Goal: Find specific fact: Find specific fact

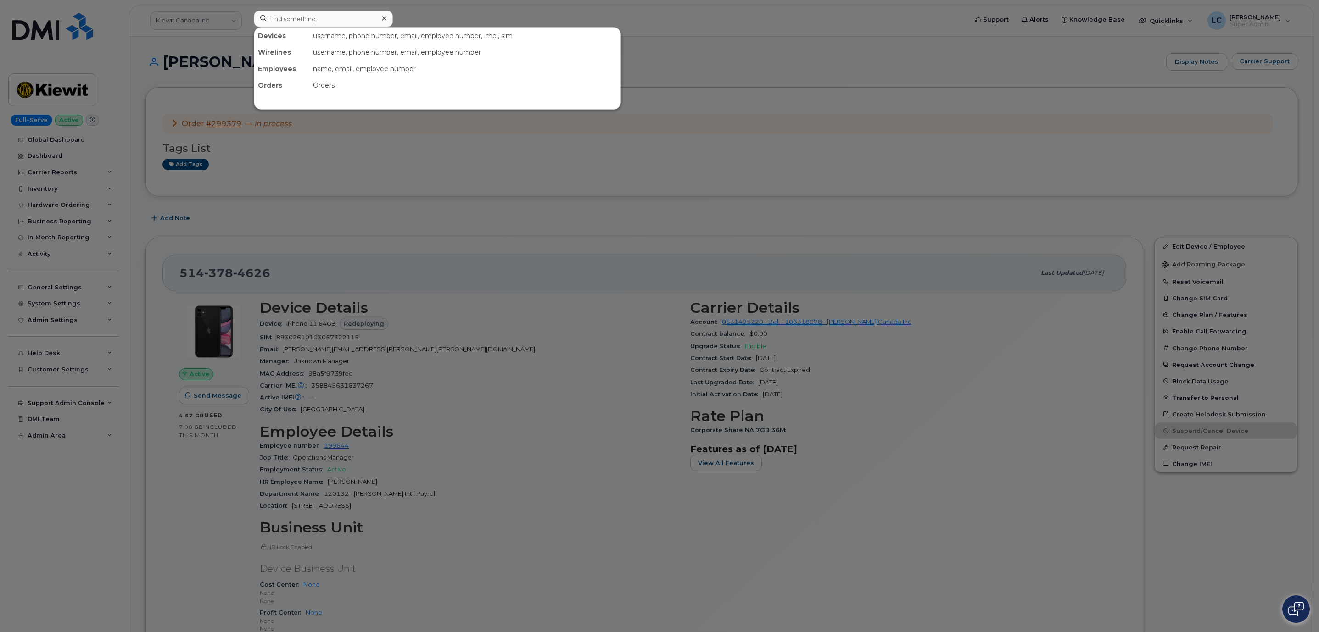
click at [354, 24] on input at bounding box center [323, 19] width 139 height 17
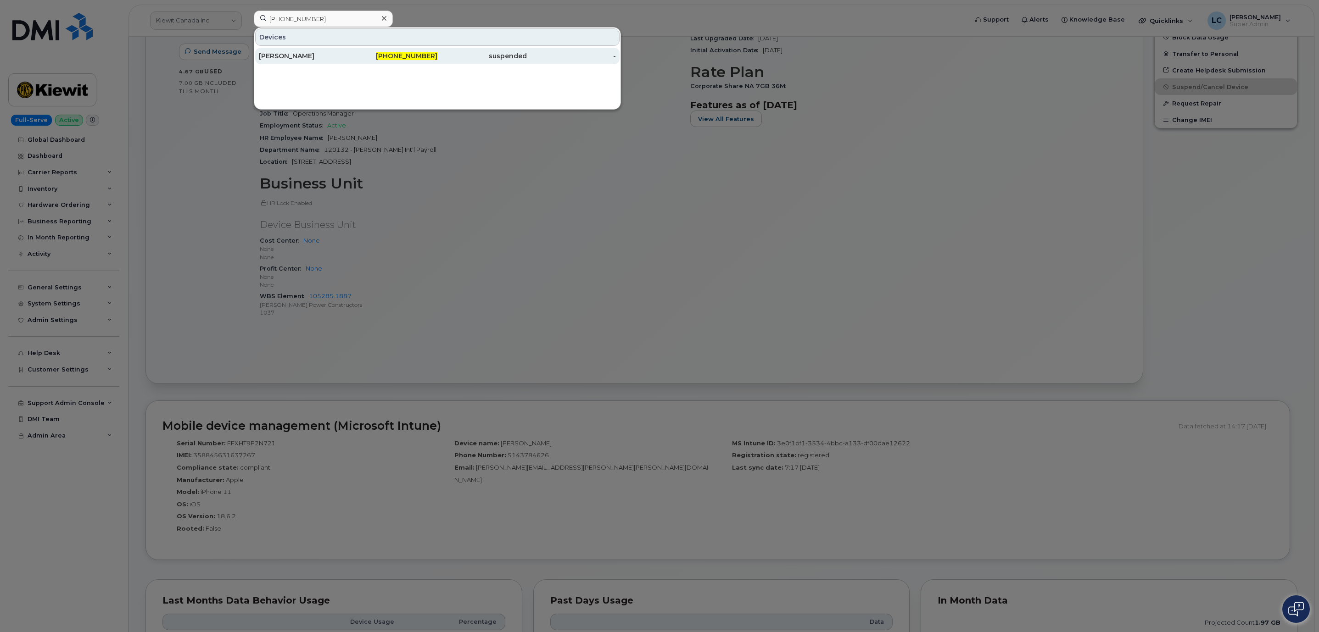
type input "737-837-0610"
click at [392, 58] on span "737-837-0610" at bounding box center [407, 56] width 62 height 8
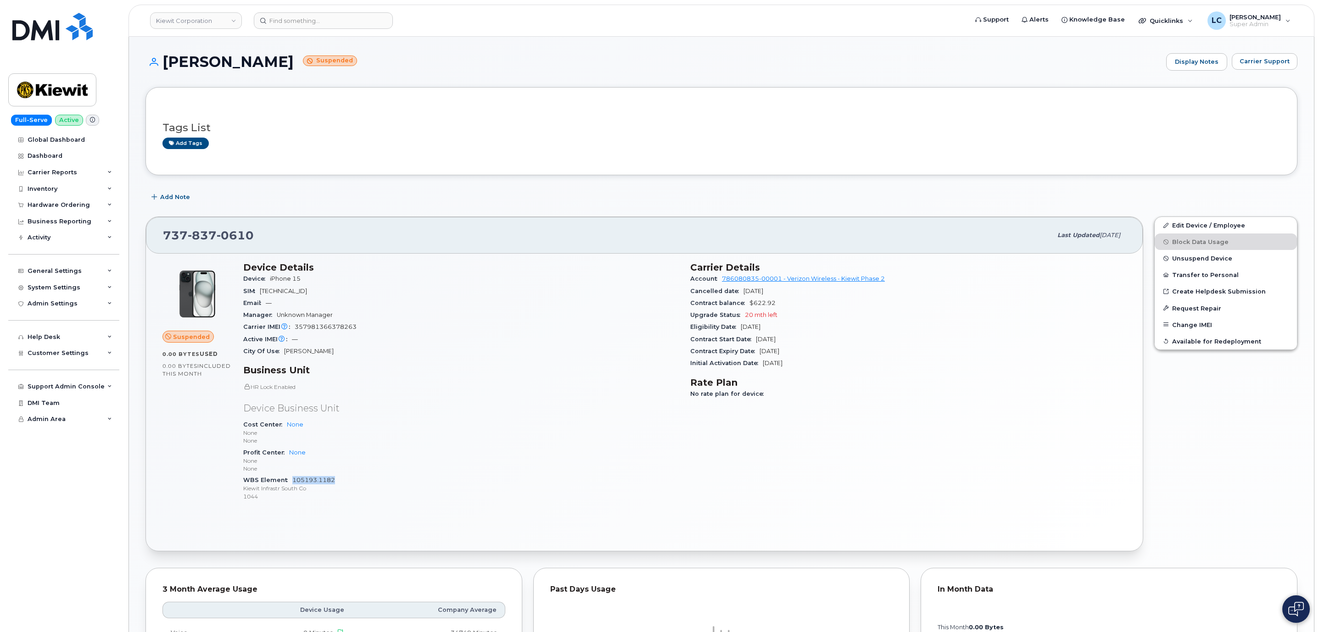
drag, startPoint x: 338, startPoint y: 485, endPoint x: 293, endPoint y: 484, distance: 44.5
click at [293, 484] on div "WBS Element 105193.1182 Kiewit Infrastr South Co 1044" at bounding box center [461, 489] width 436 height 28
copy link "105193.1182"
click at [91, 284] on div "System Settings" at bounding box center [63, 288] width 111 height 17
click at [84, 277] on div "General Settings" at bounding box center [63, 271] width 111 height 17
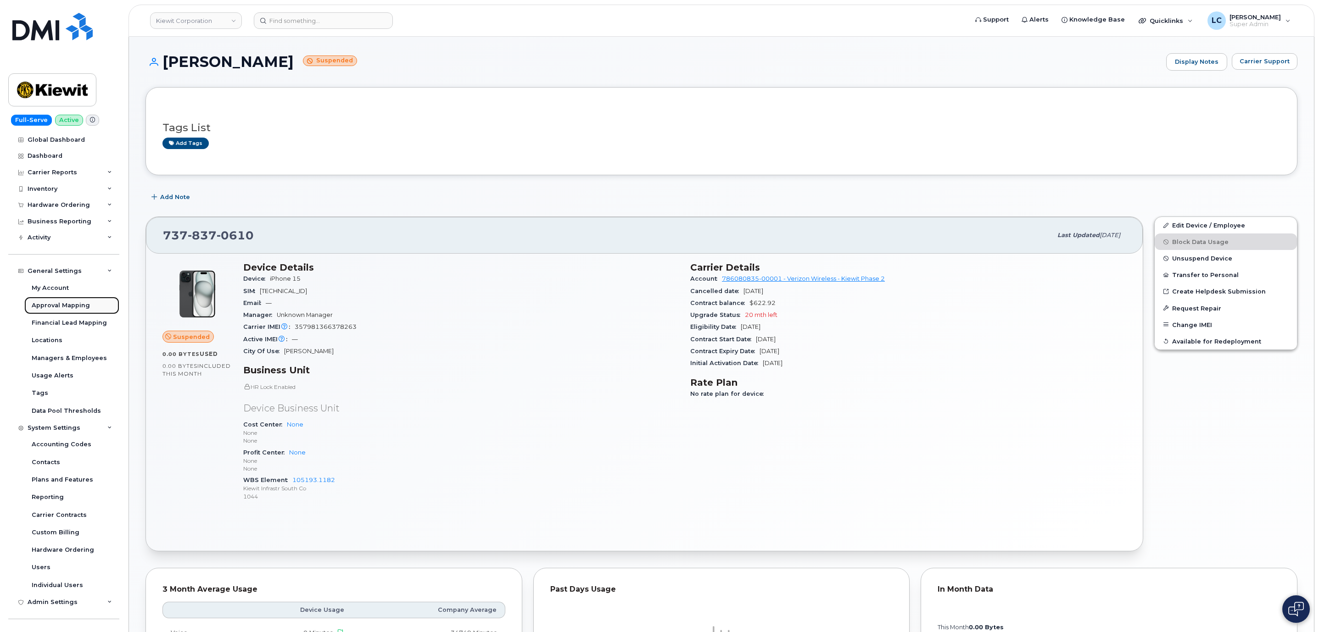
click at [83, 305] on div "Approval Mapping" at bounding box center [61, 306] width 58 height 8
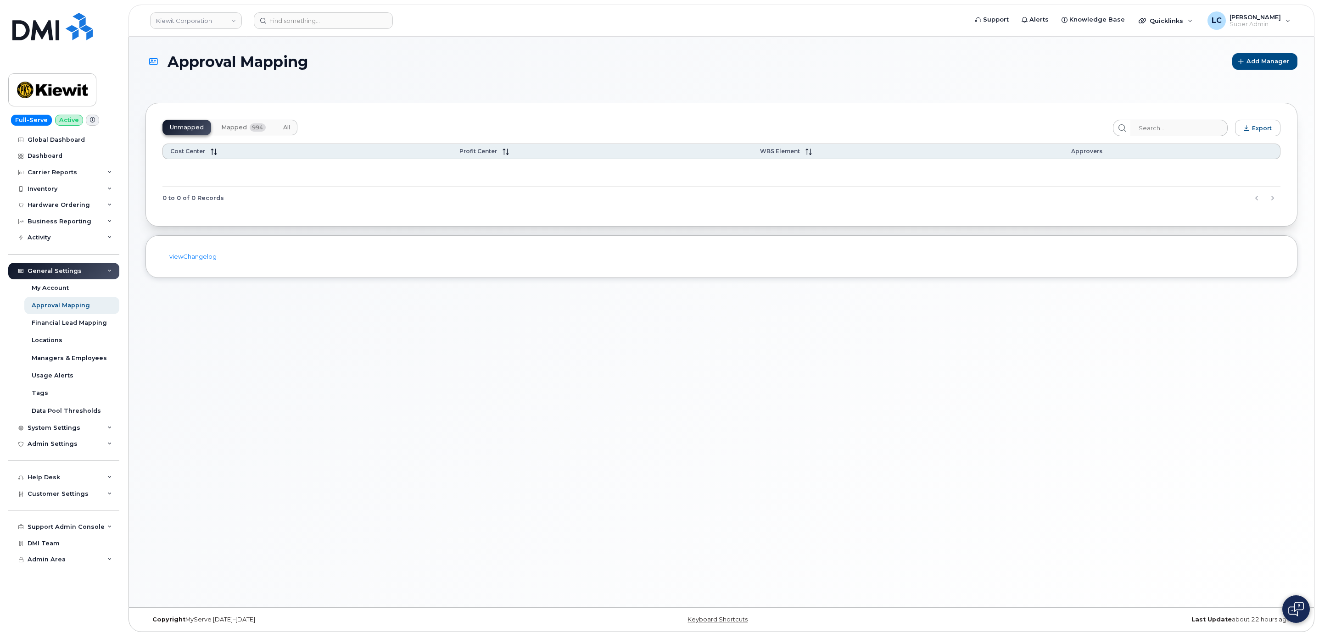
click at [255, 129] on span "994" at bounding box center [258, 127] width 16 height 8
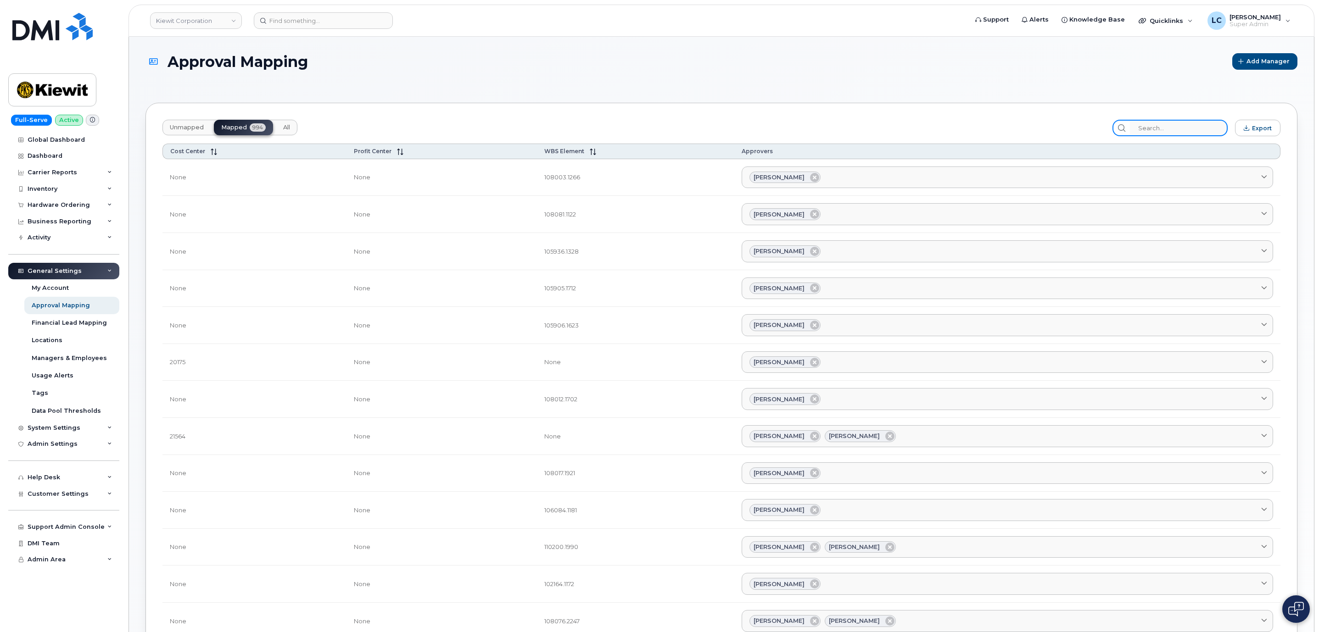
click at [1165, 130] on input "search" at bounding box center [1179, 128] width 98 height 17
paste input "105193.1182"
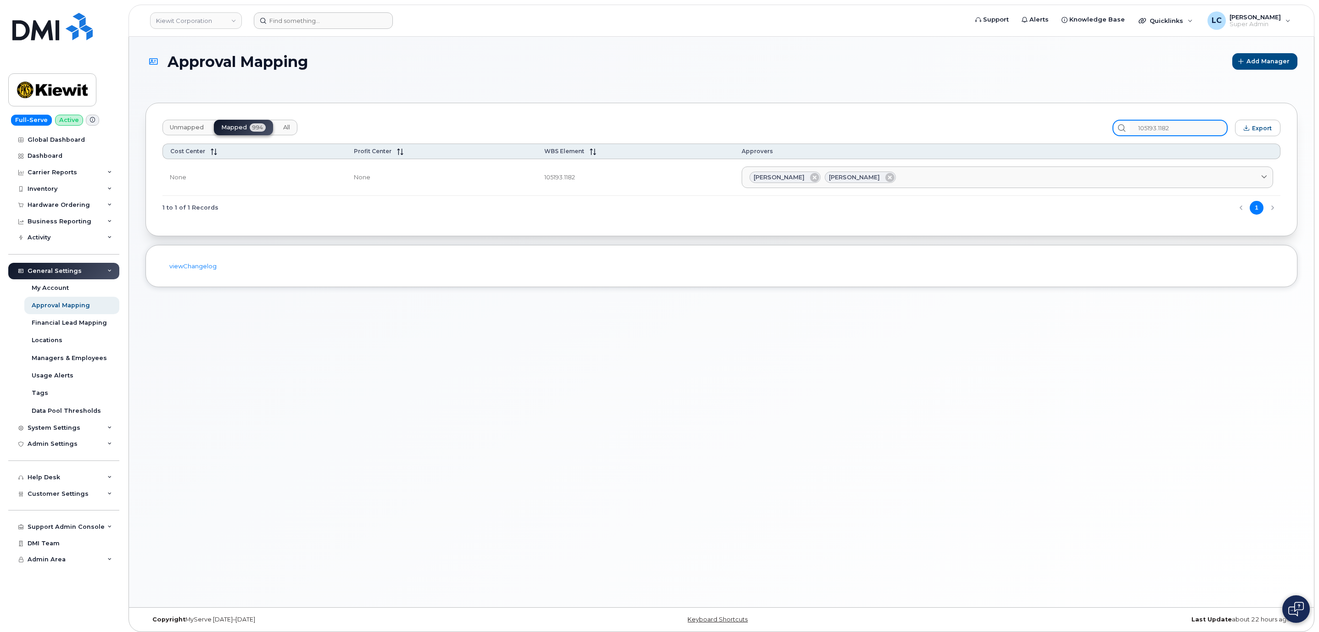
type input "105193.1182"
click at [319, 12] on input at bounding box center [323, 20] width 139 height 17
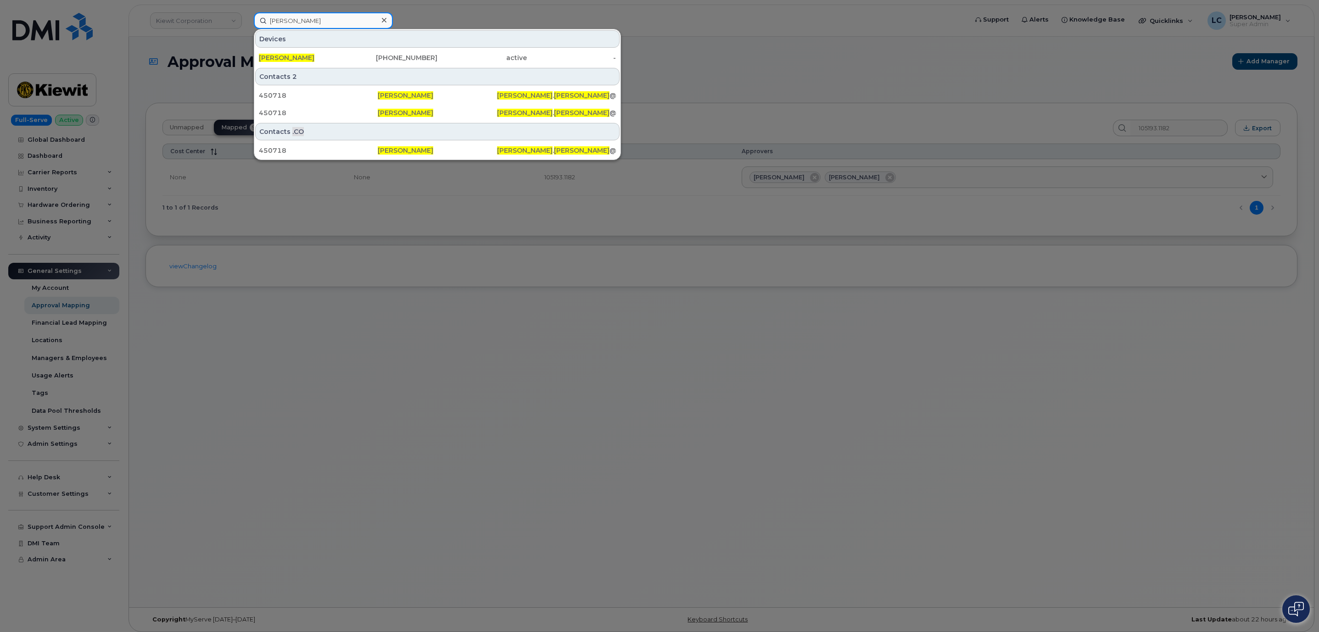
type input "[PERSON_NAME]"
click at [383, 20] on icon at bounding box center [384, 20] width 5 height 5
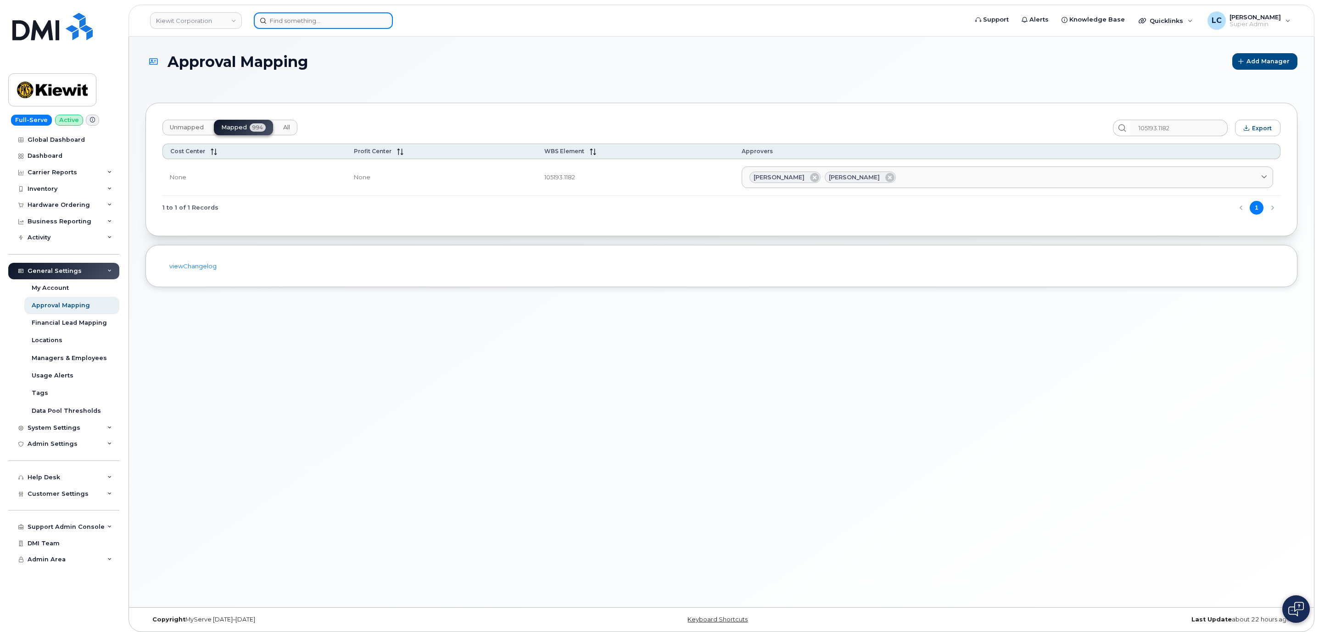
click at [364, 21] on input at bounding box center [323, 20] width 139 height 17
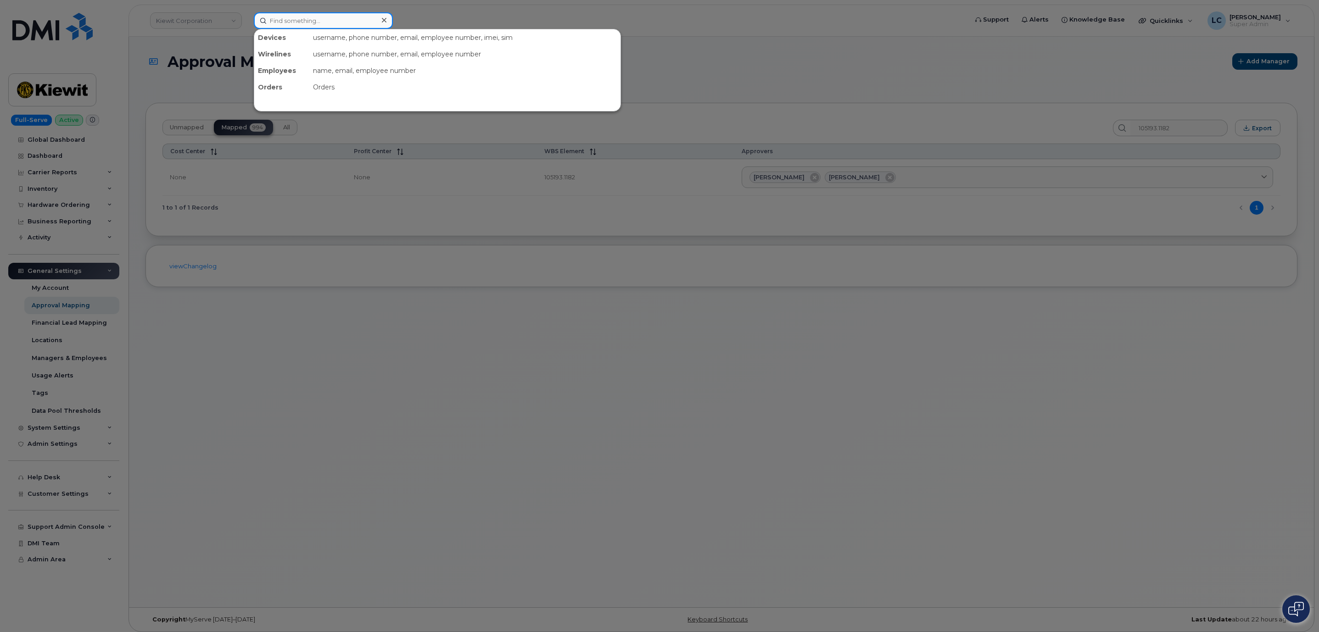
paste input "[PHONE_NUMBER]"
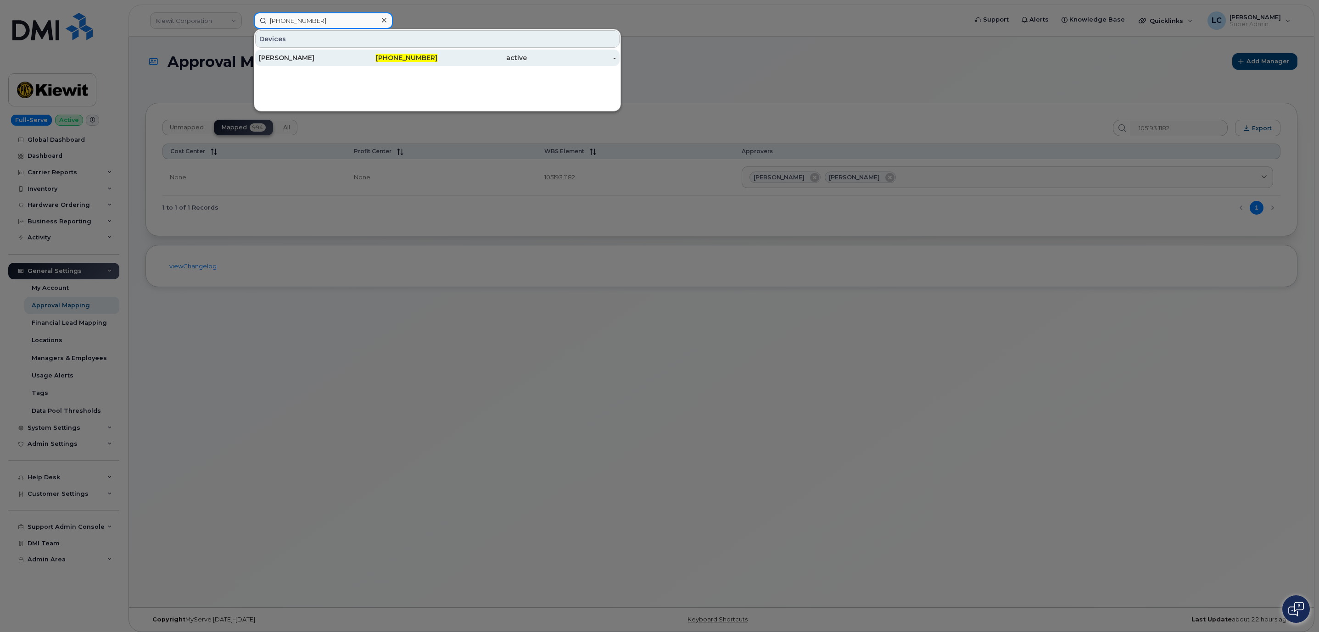
type input "[PHONE_NUMBER]"
click at [452, 56] on div "active" at bounding box center [482, 57] width 90 height 9
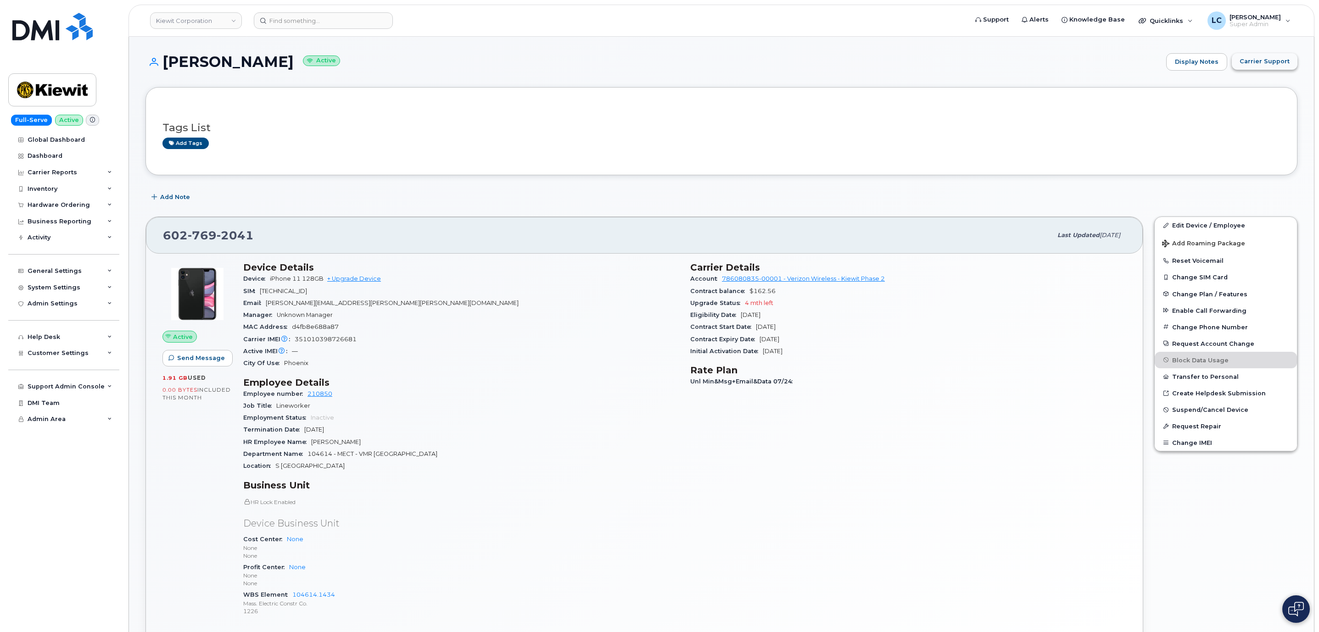
click at [1261, 65] on span "Carrier Support" at bounding box center [1265, 61] width 50 height 9
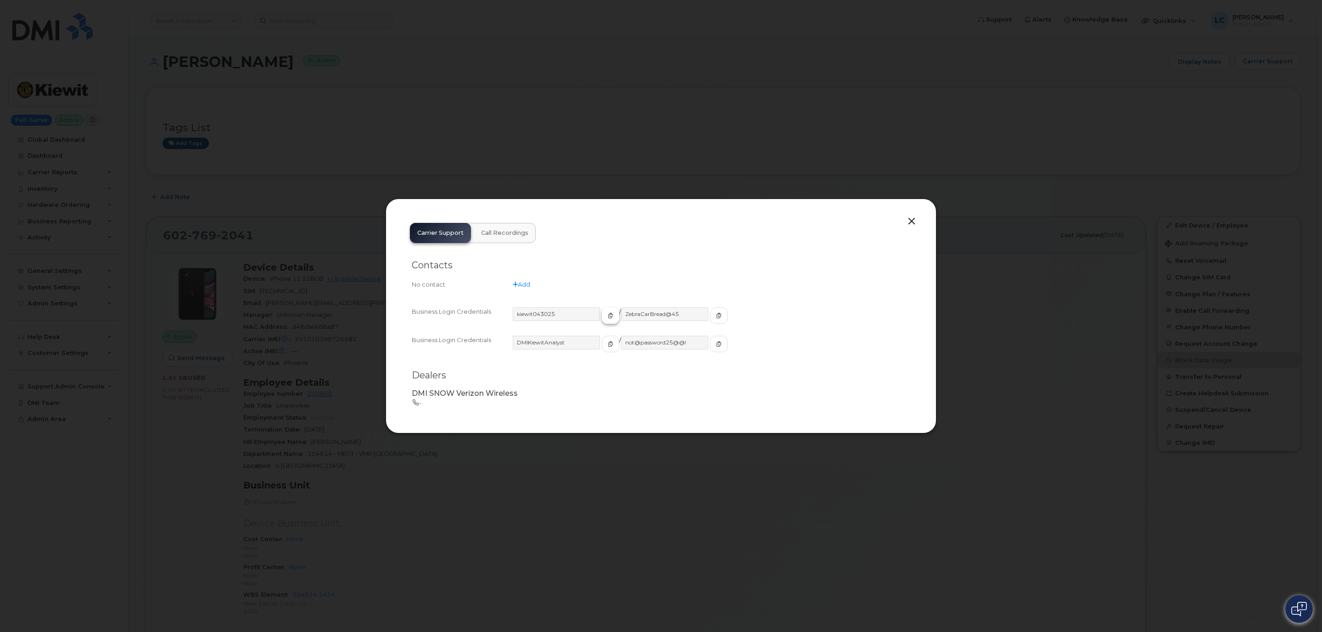
click at [602, 316] on button "button" at bounding box center [610, 316] width 17 height 17
click at [716, 318] on icon "button" at bounding box center [719, 316] width 6 height 6
click at [909, 220] on button "button" at bounding box center [912, 221] width 14 height 13
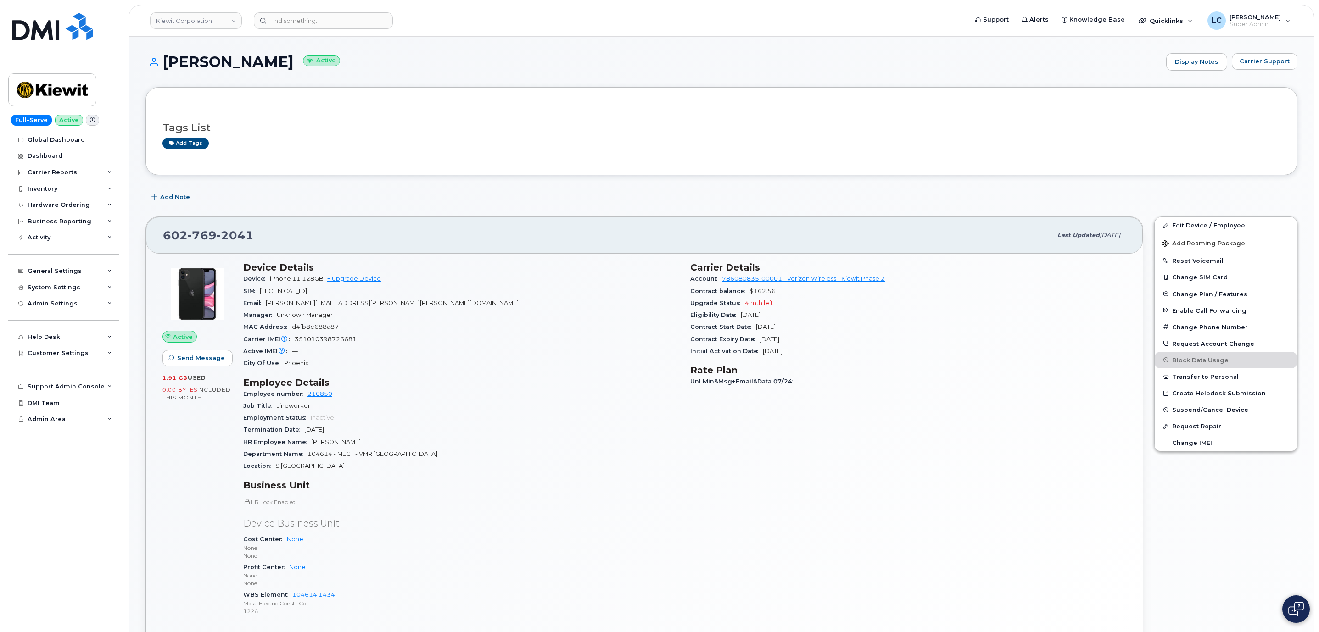
click at [246, 234] on span "2041" at bounding box center [235, 236] width 37 height 14
drag, startPoint x: 255, startPoint y: 237, endPoint x: 151, endPoint y: 236, distance: 104.2
click at [151, 236] on div "602 769 2041 Last updated Aug 19, 2025" at bounding box center [644, 235] width 997 height 37
copy span "602 769 2041"
